Goal: Entertainment & Leisure: Consume media (video, audio)

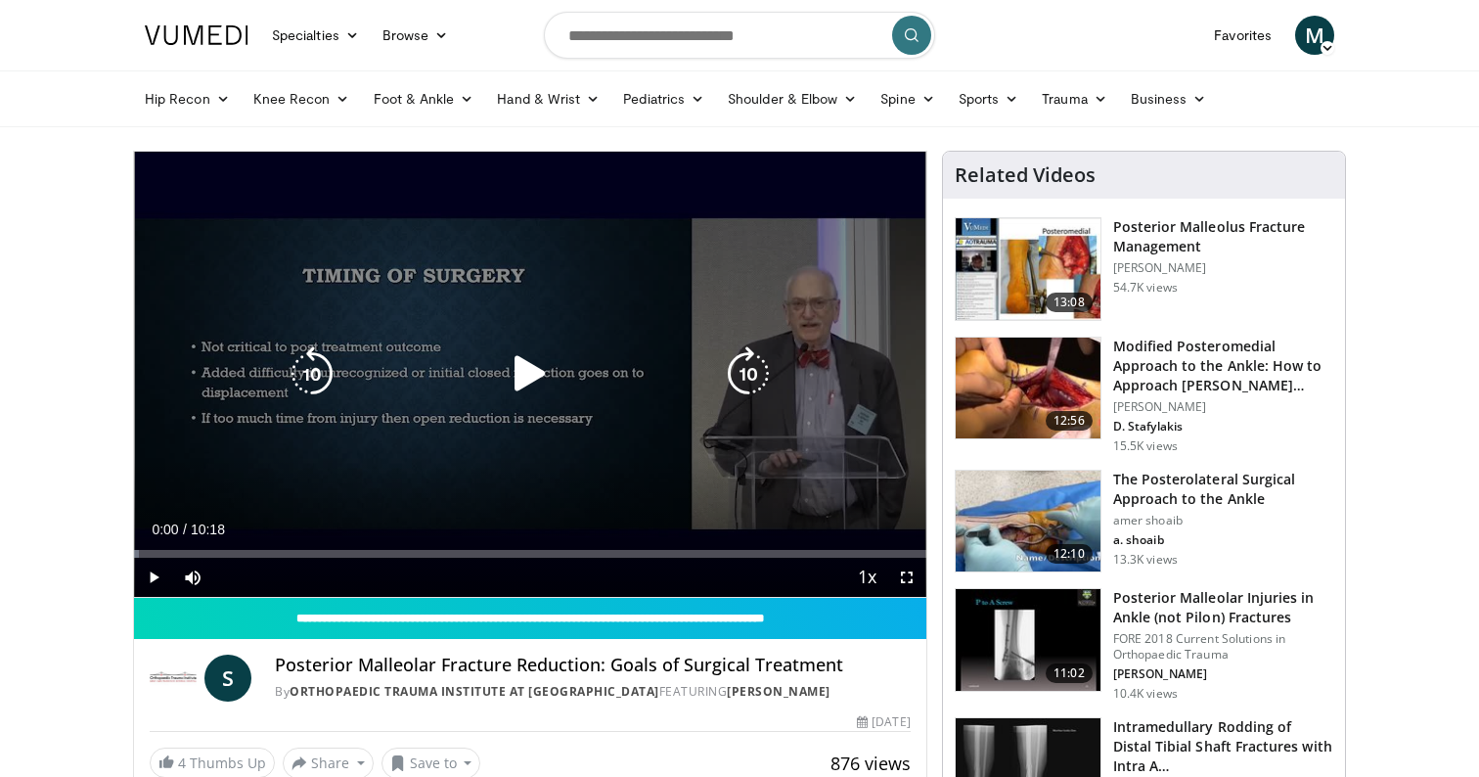
click at [487, 369] on div "Video Player" at bounding box center [531, 373] width 476 height 39
click at [518, 373] on icon "Video Player" at bounding box center [530, 373] width 55 height 55
